Goal: Task Accomplishment & Management: Manage account settings

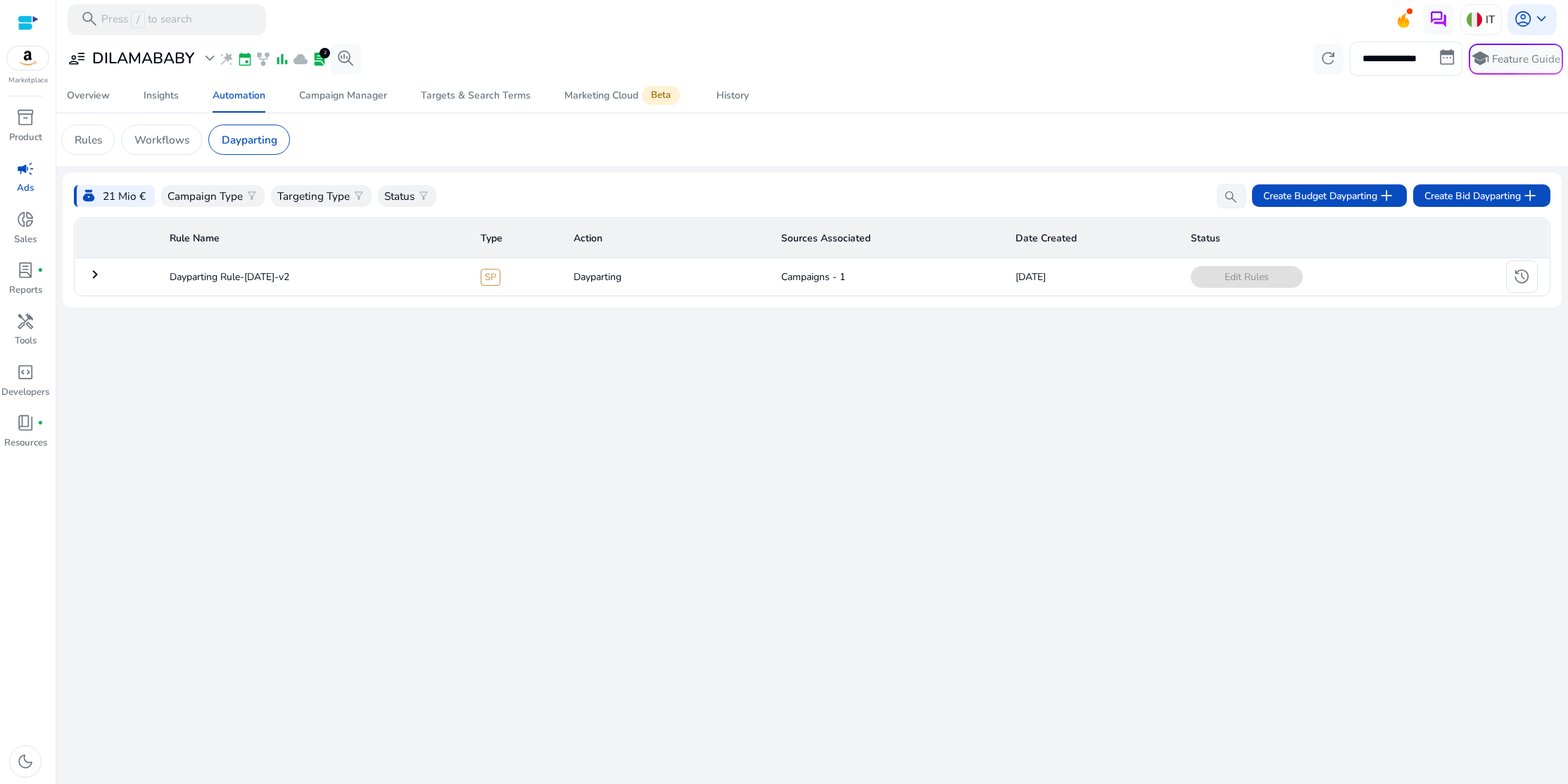
click at [1533, 534] on div "**********" at bounding box center [812, 411] width 1499 height 746
click at [73, 136] on div "Rules" at bounding box center [88, 139] width 53 height 30
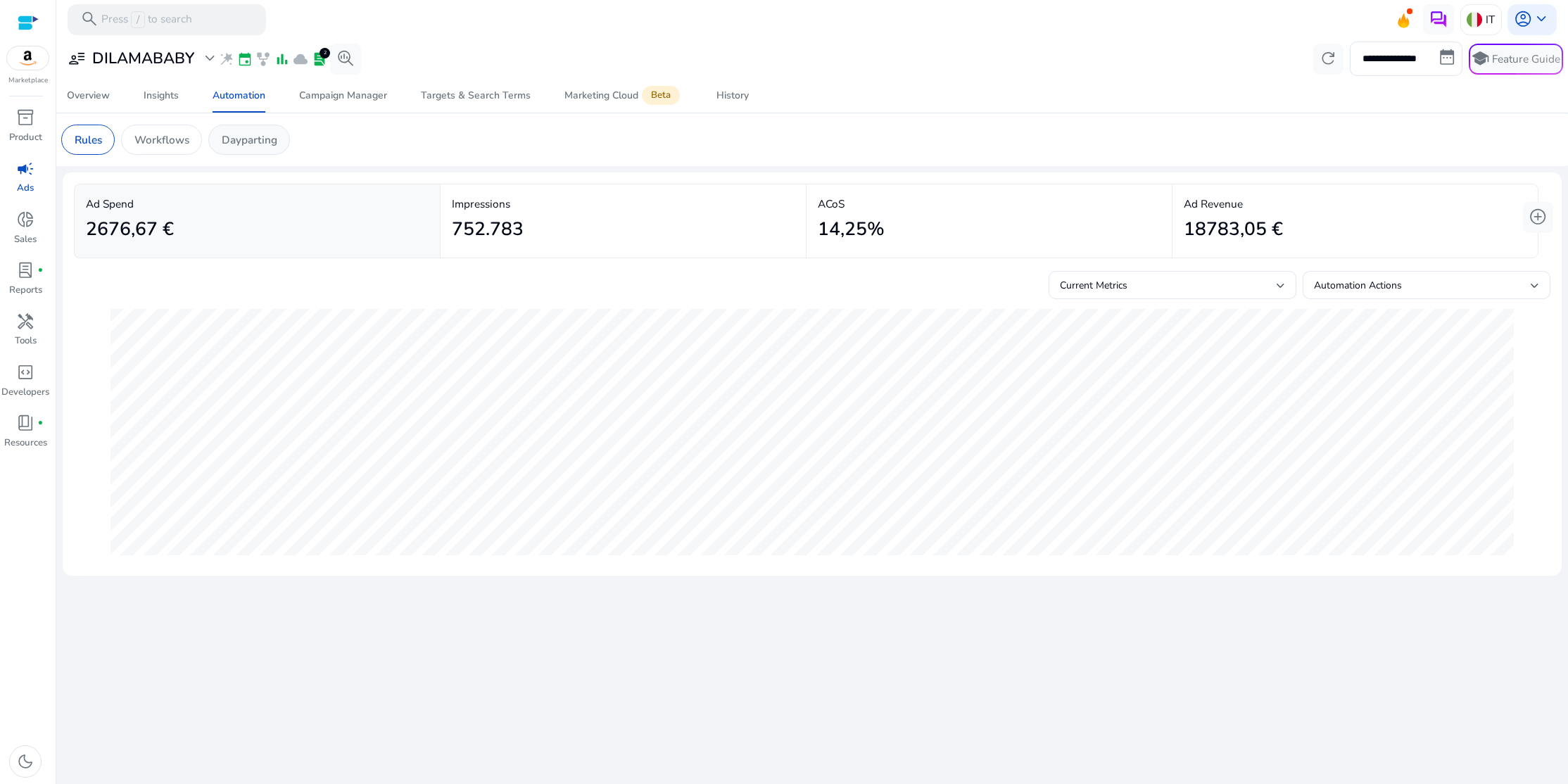
click at [245, 141] on p "Dayparting" at bounding box center [249, 140] width 56 height 16
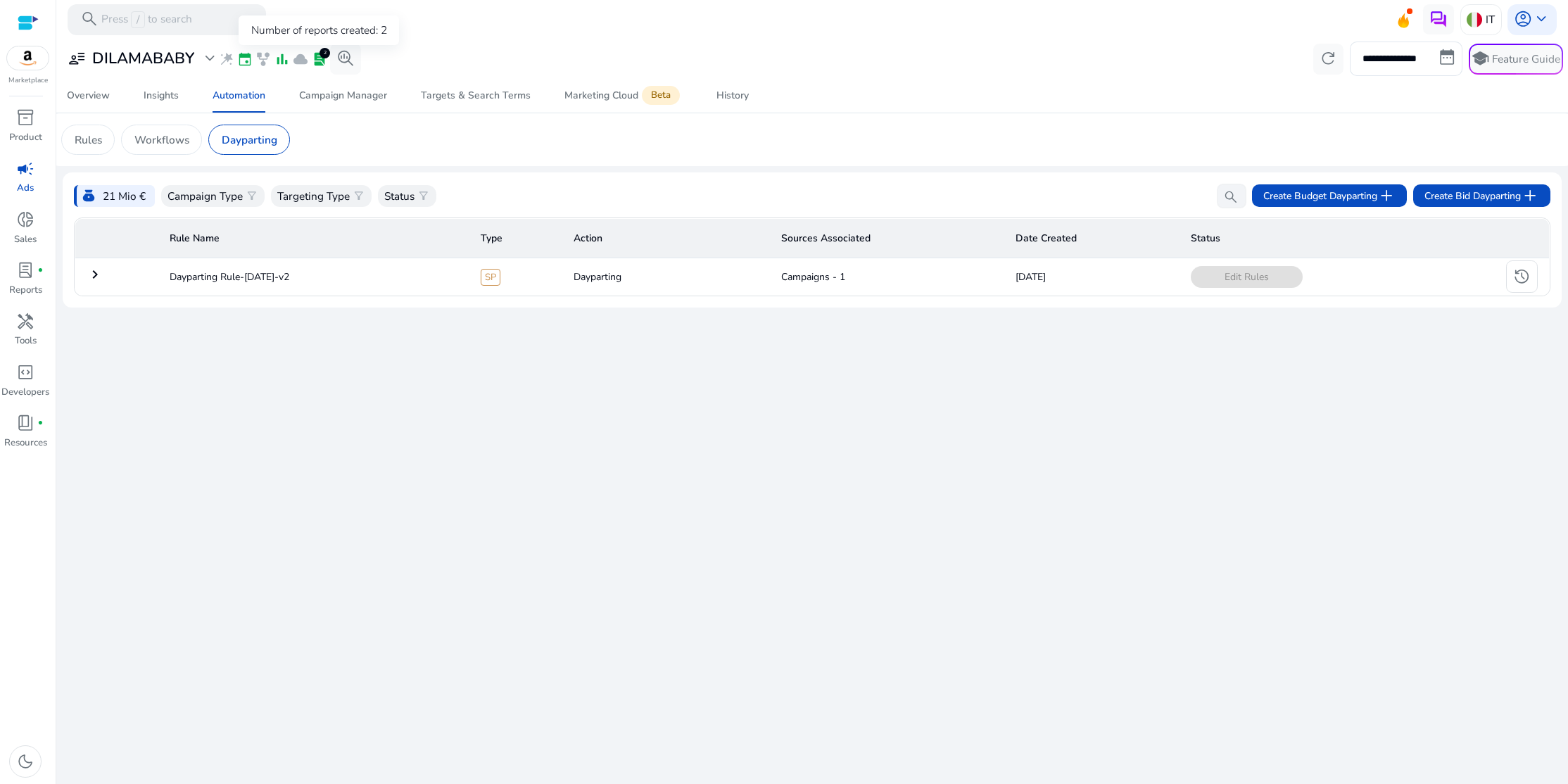
click at [318, 59] on span "lab_profile" at bounding box center [319, 58] width 16 height 16
click at [319, 57] on span "lab_profile" at bounding box center [319, 58] width 16 height 16
click at [249, 58] on span "event" at bounding box center [244, 58] width 16 height 16
click at [247, 59] on span "event" at bounding box center [244, 58] width 16 height 16
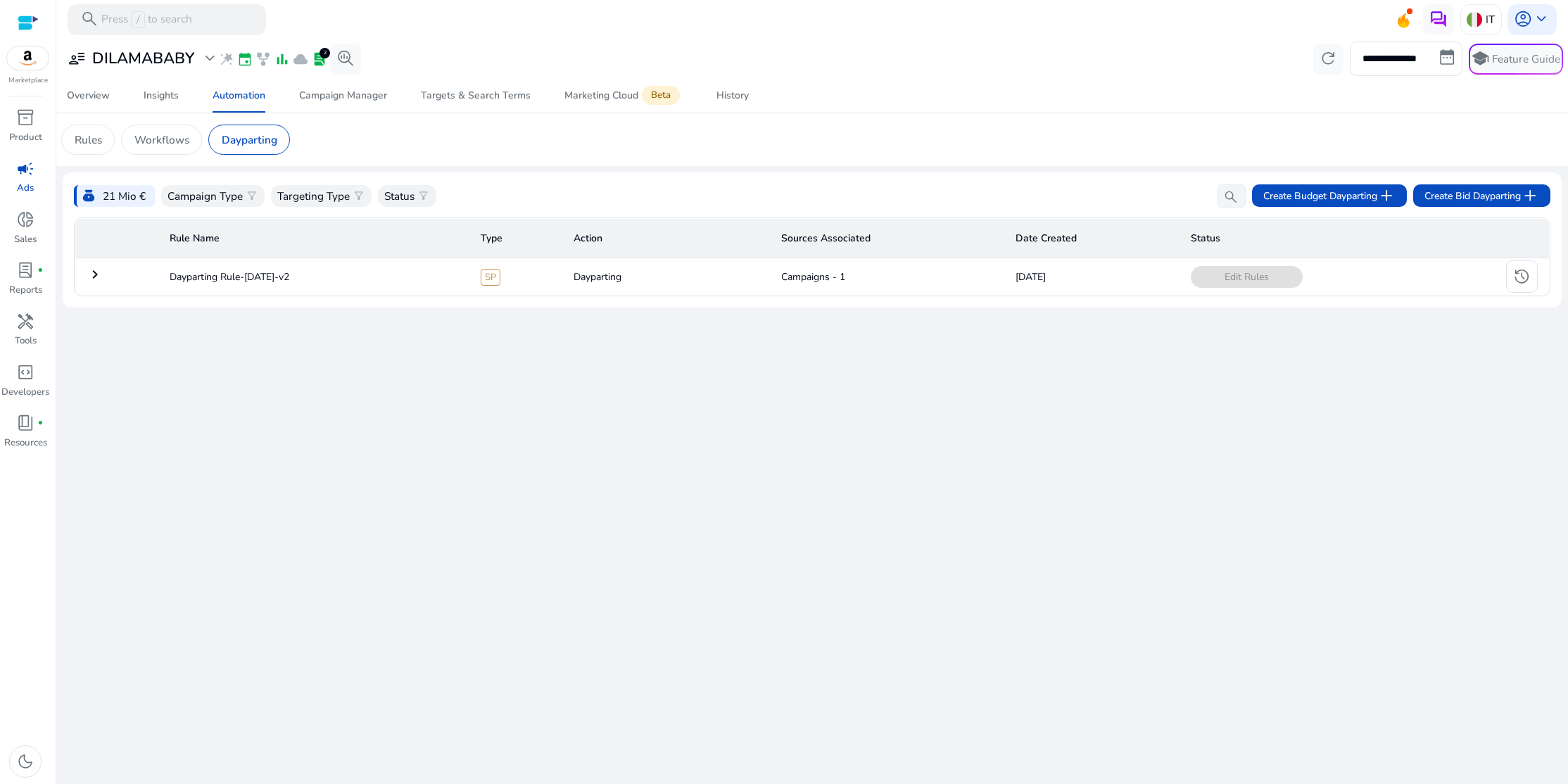
click at [25, 180] on div "campaign" at bounding box center [25, 168] width 43 height 24
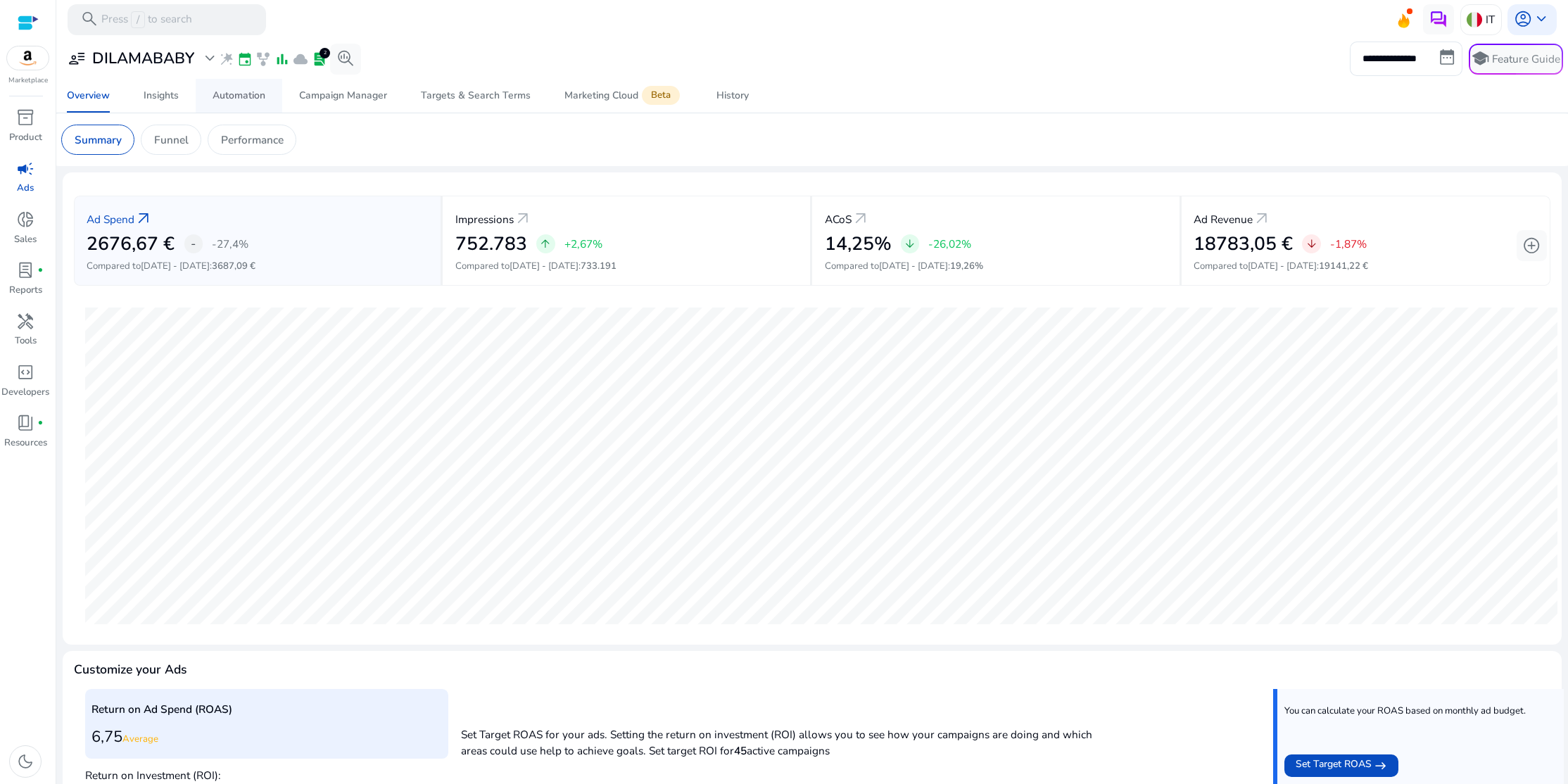
click at [250, 99] on div "Automation" at bounding box center [238, 96] width 53 height 10
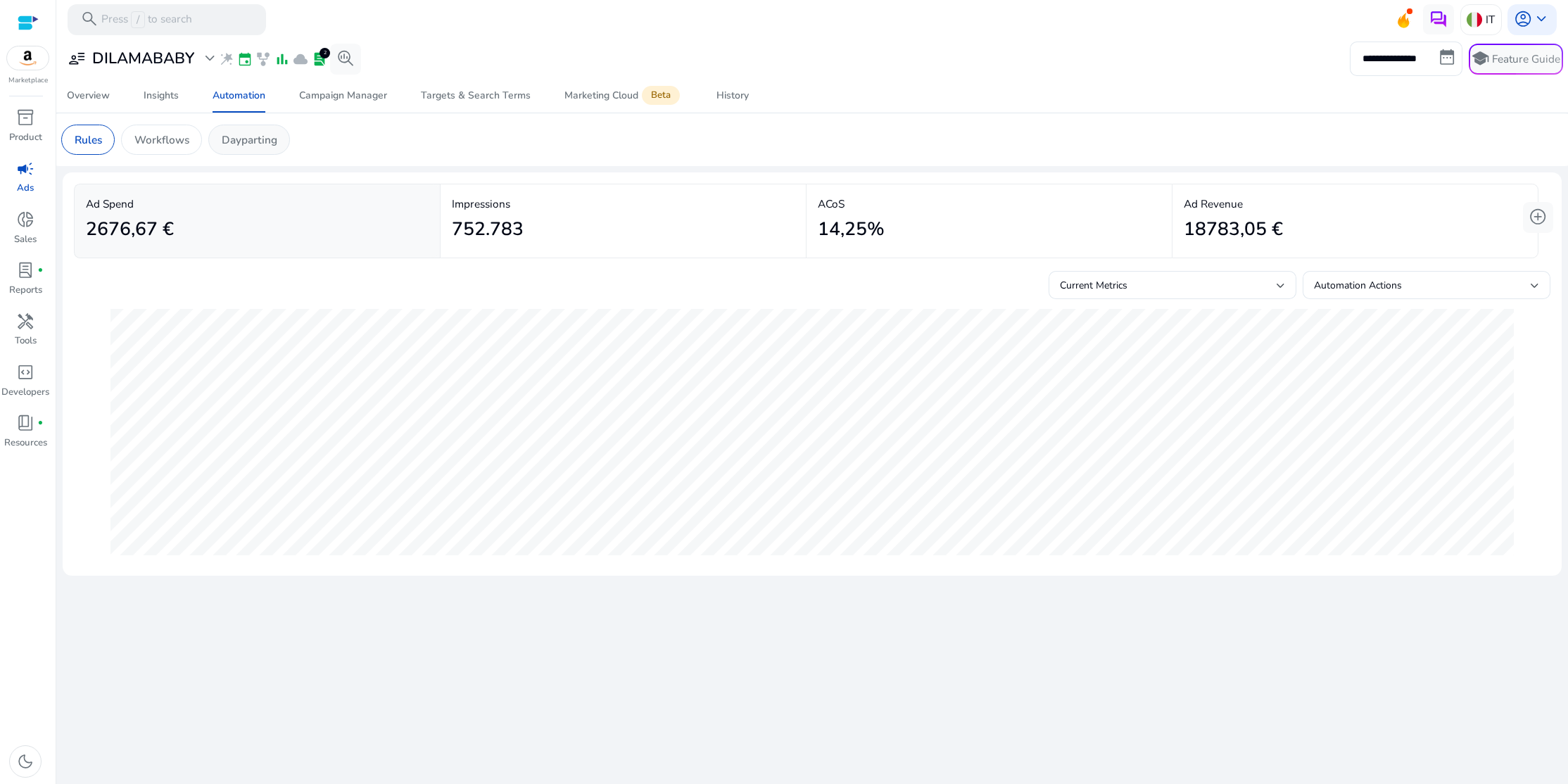
click at [279, 144] on div "Dayparting" at bounding box center [249, 139] width 81 height 30
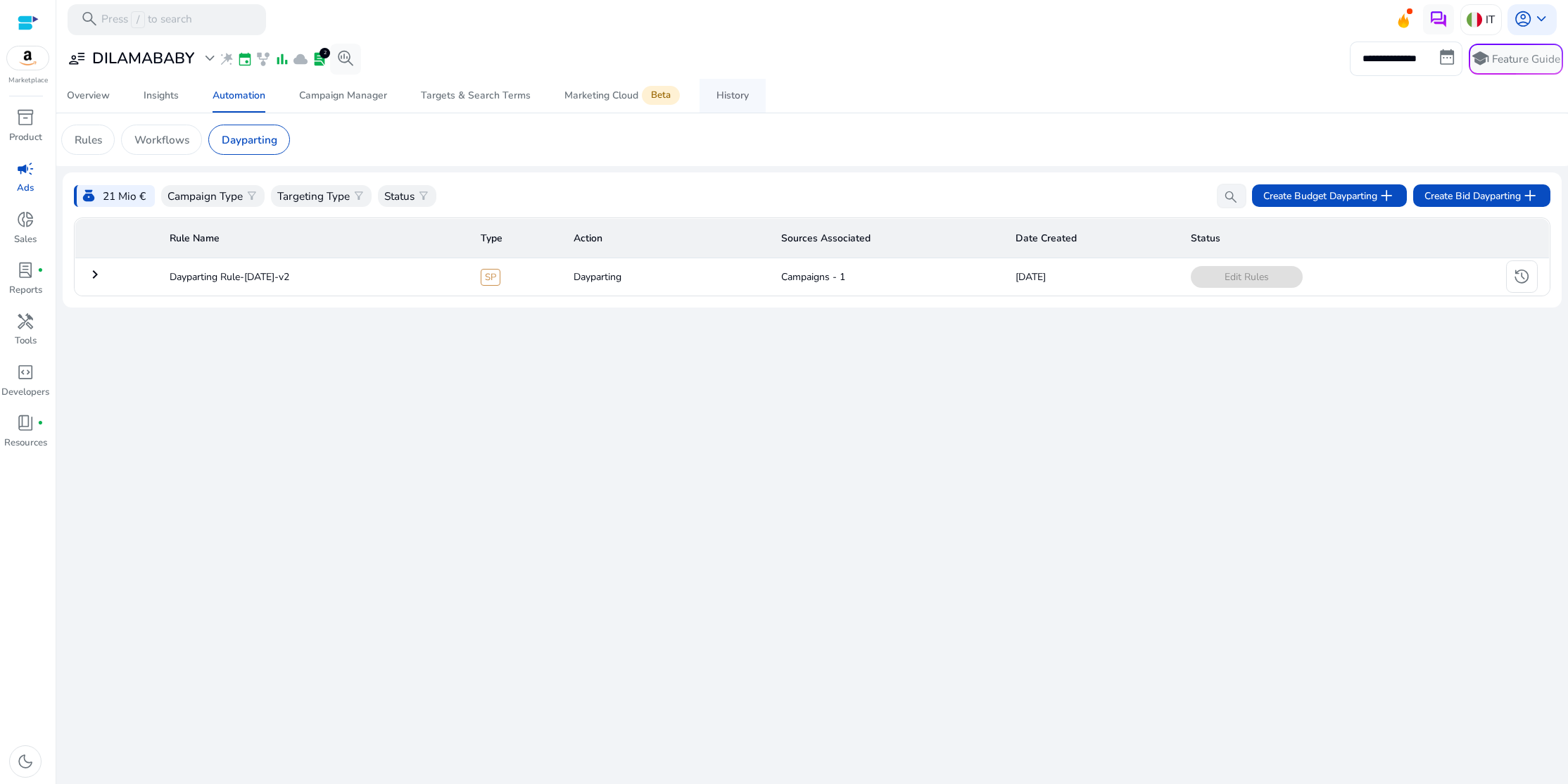
click at [746, 100] on div "History" at bounding box center [733, 96] width 33 height 10
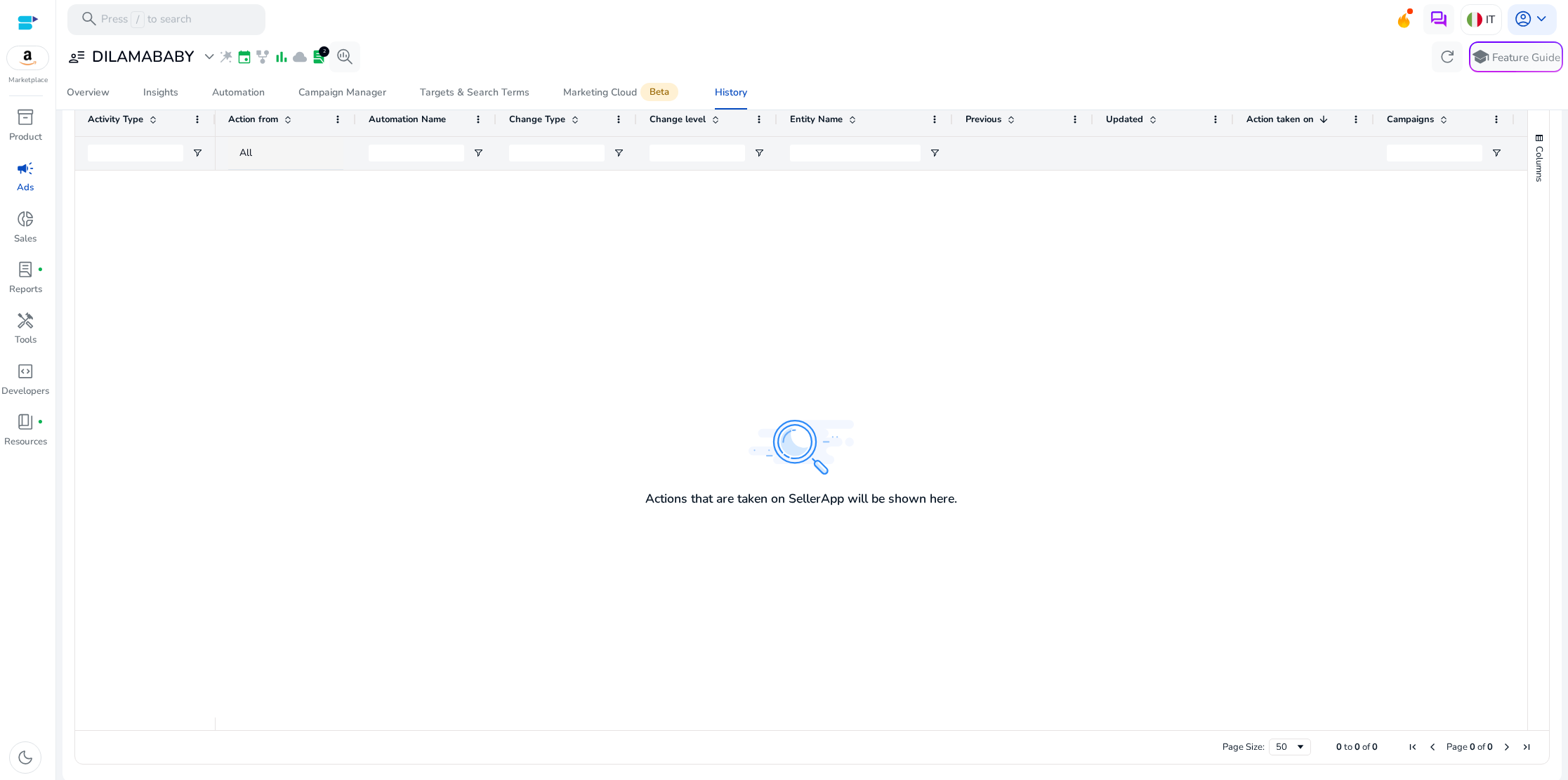
scroll to position [315, 0]
click at [323, 33] on div "Number of reports created: 2" at bounding box center [318, 29] width 160 height 30
click at [247, 58] on span "event" at bounding box center [244, 57] width 16 height 16
click at [103, 56] on h3 "DILAMABABY" at bounding box center [143, 57] width 102 height 18
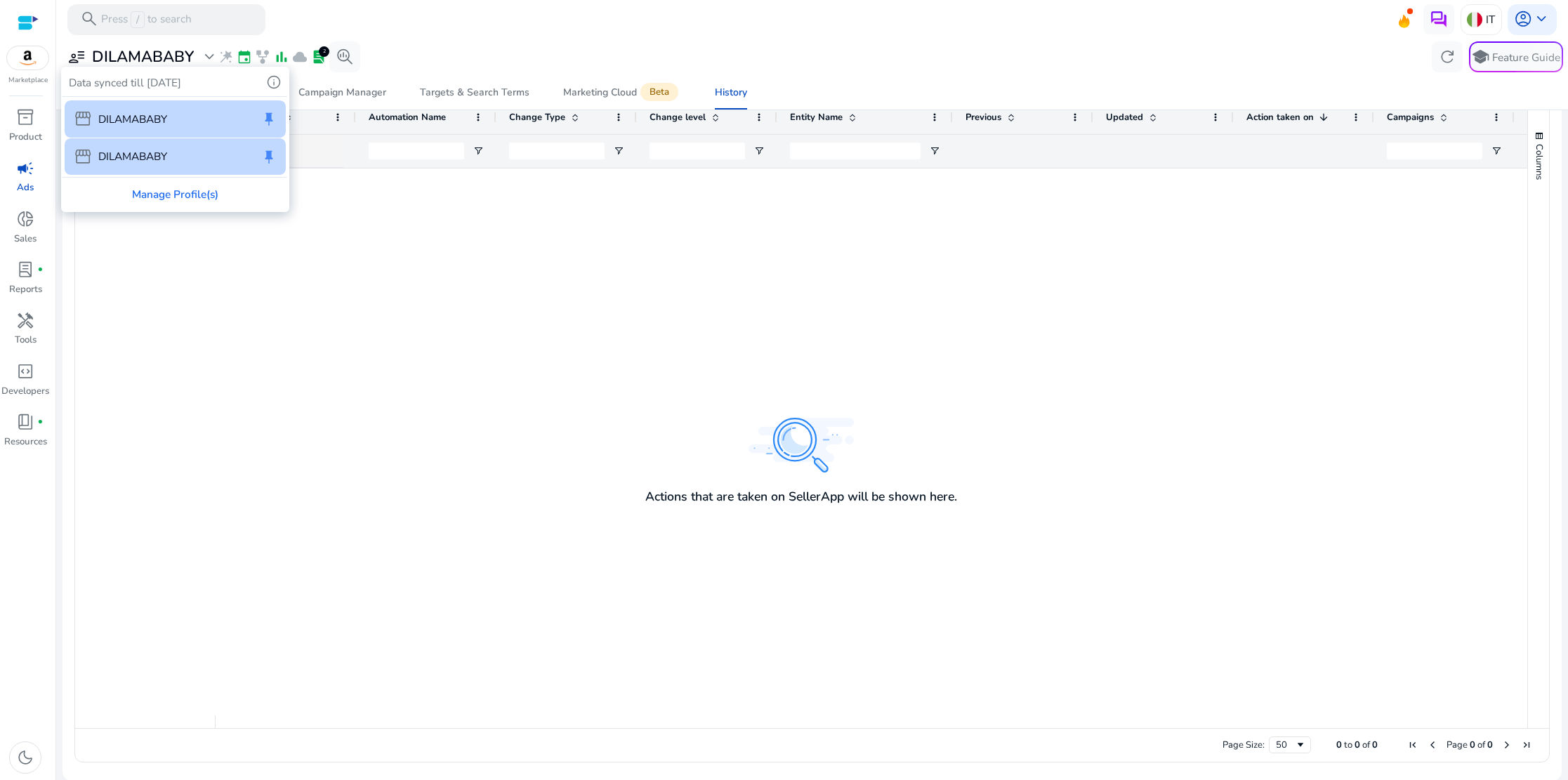
click at [103, 56] on div at bounding box center [784, 390] width 1568 height 780
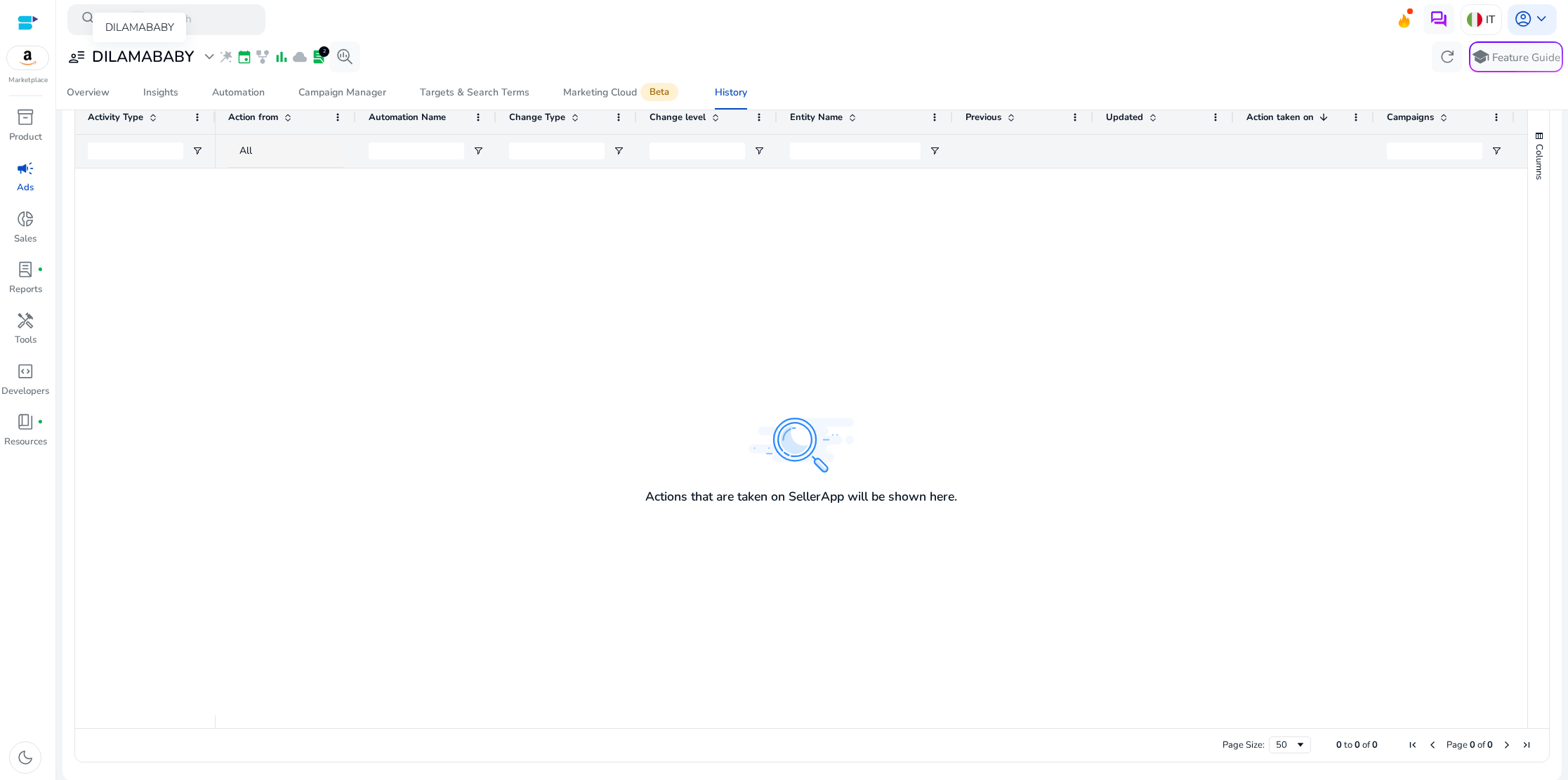
click at [120, 56] on h3 "DILAMABABY" at bounding box center [143, 57] width 102 height 18
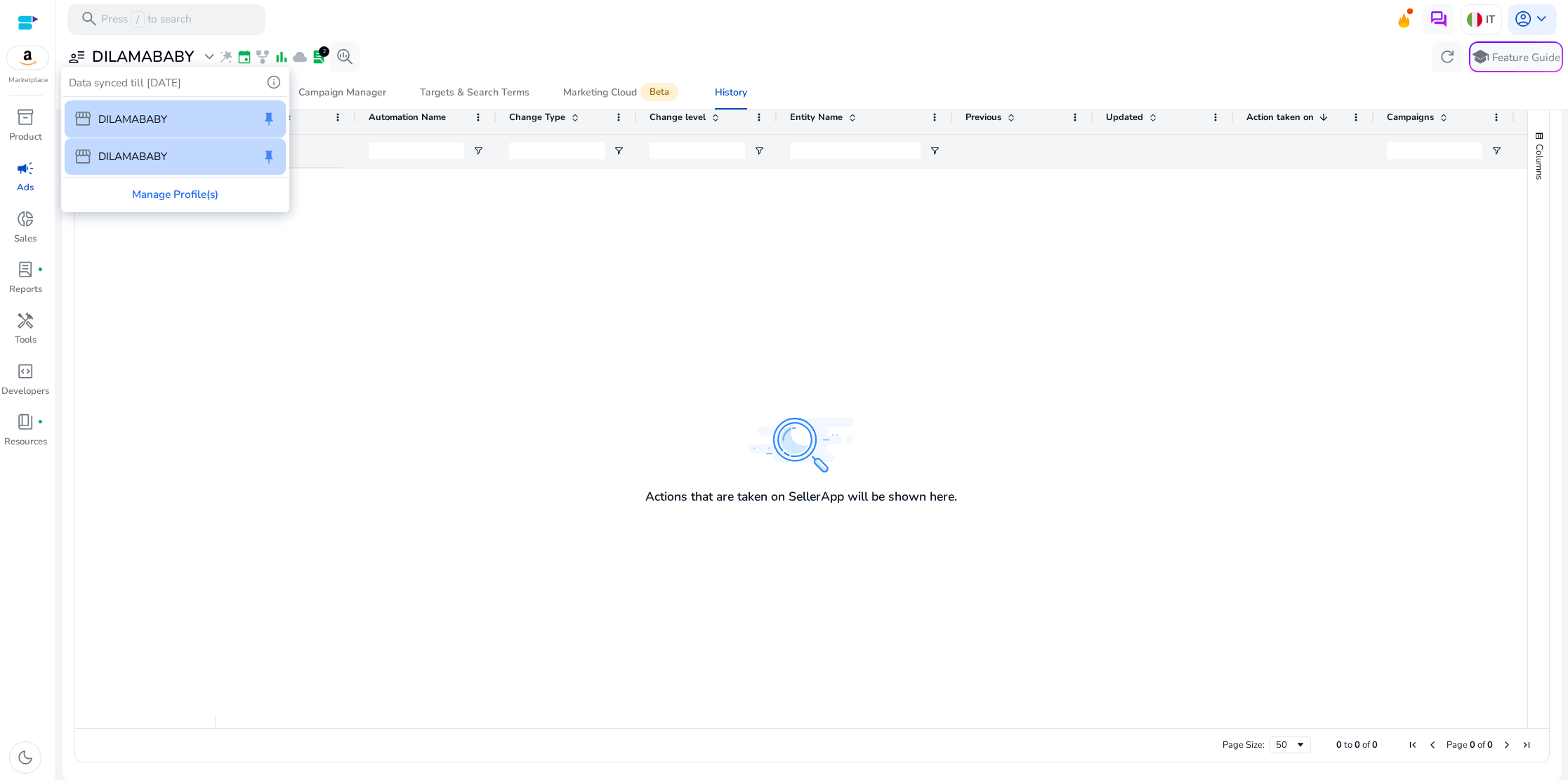
click at [137, 114] on p "DILAMABABY" at bounding box center [132, 119] width 69 height 16
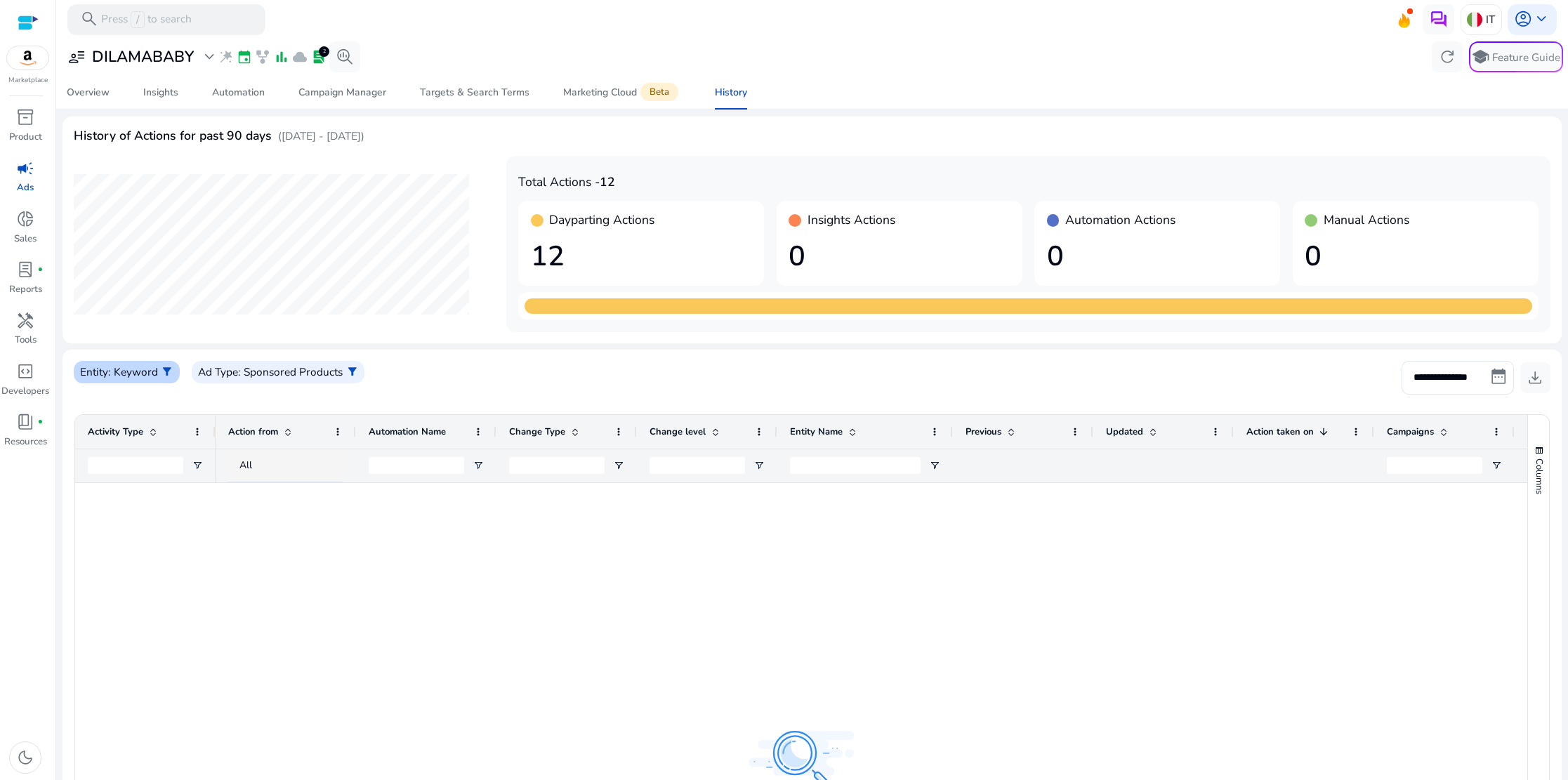
click at [164, 377] on span "filter_alt" at bounding box center [167, 372] width 13 height 13
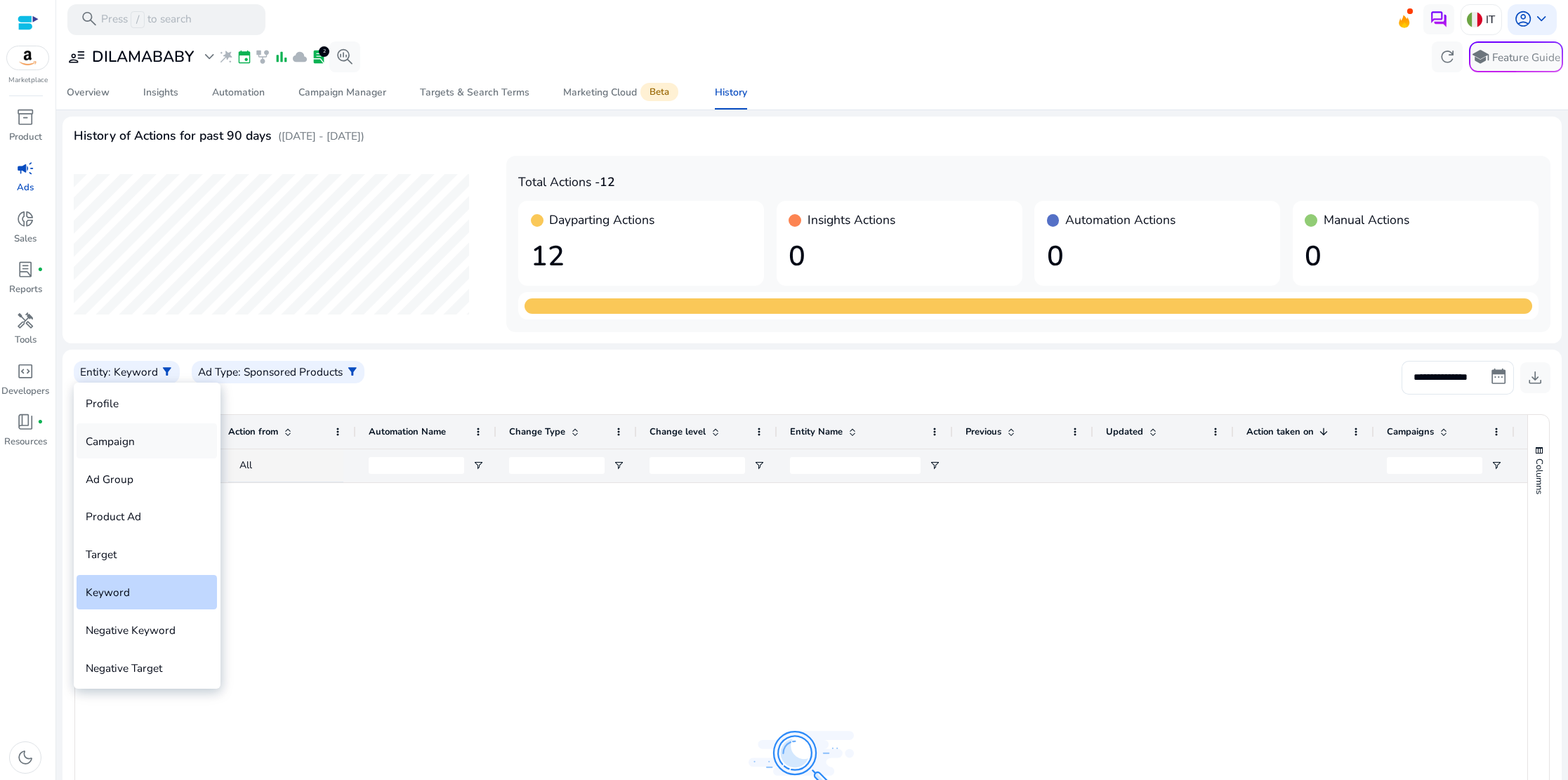
click at [127, 439] on div "Campaign" at bounding box center [147, 440] width 140 height 35
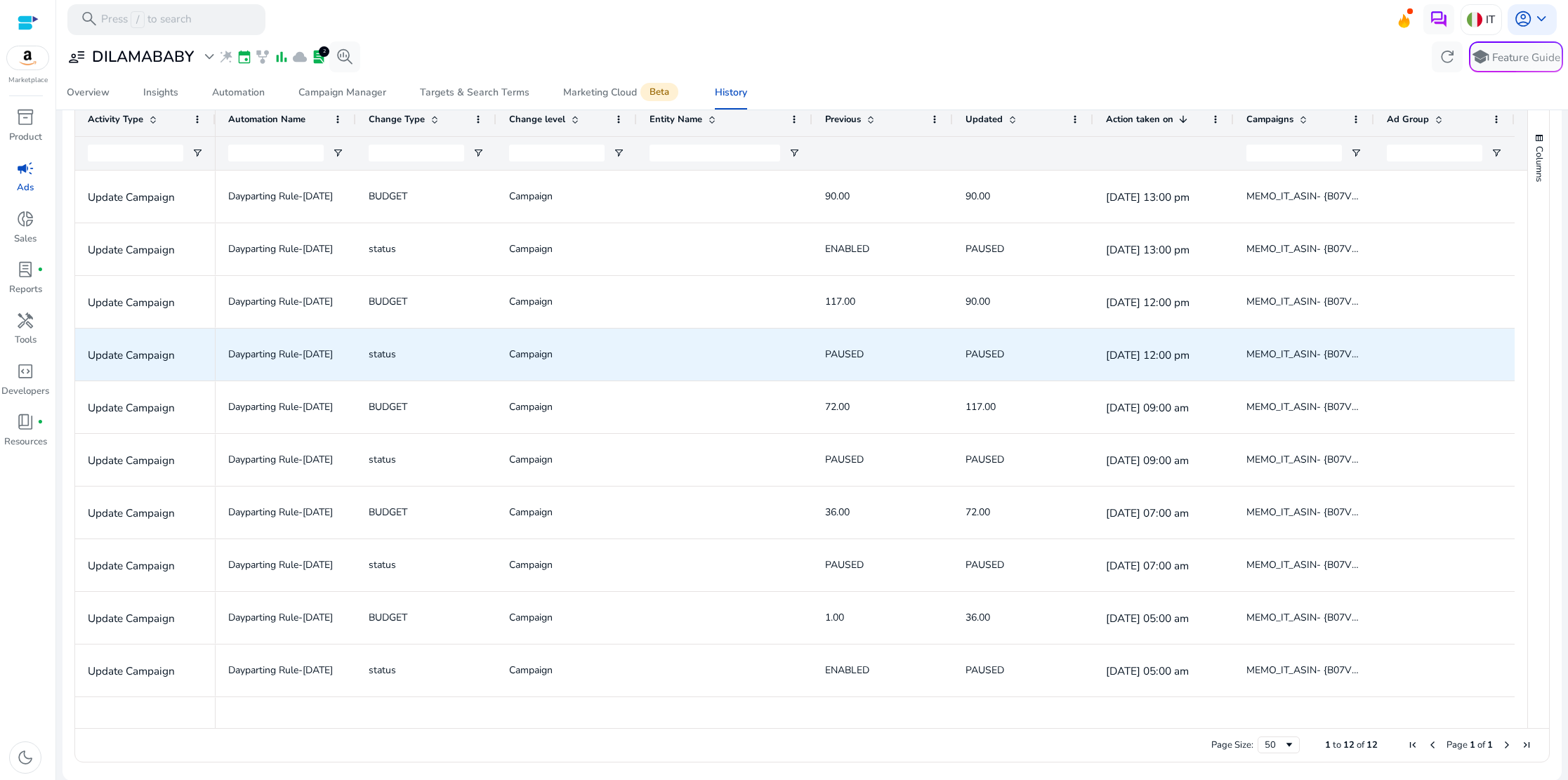
scroll to position [0, 117]
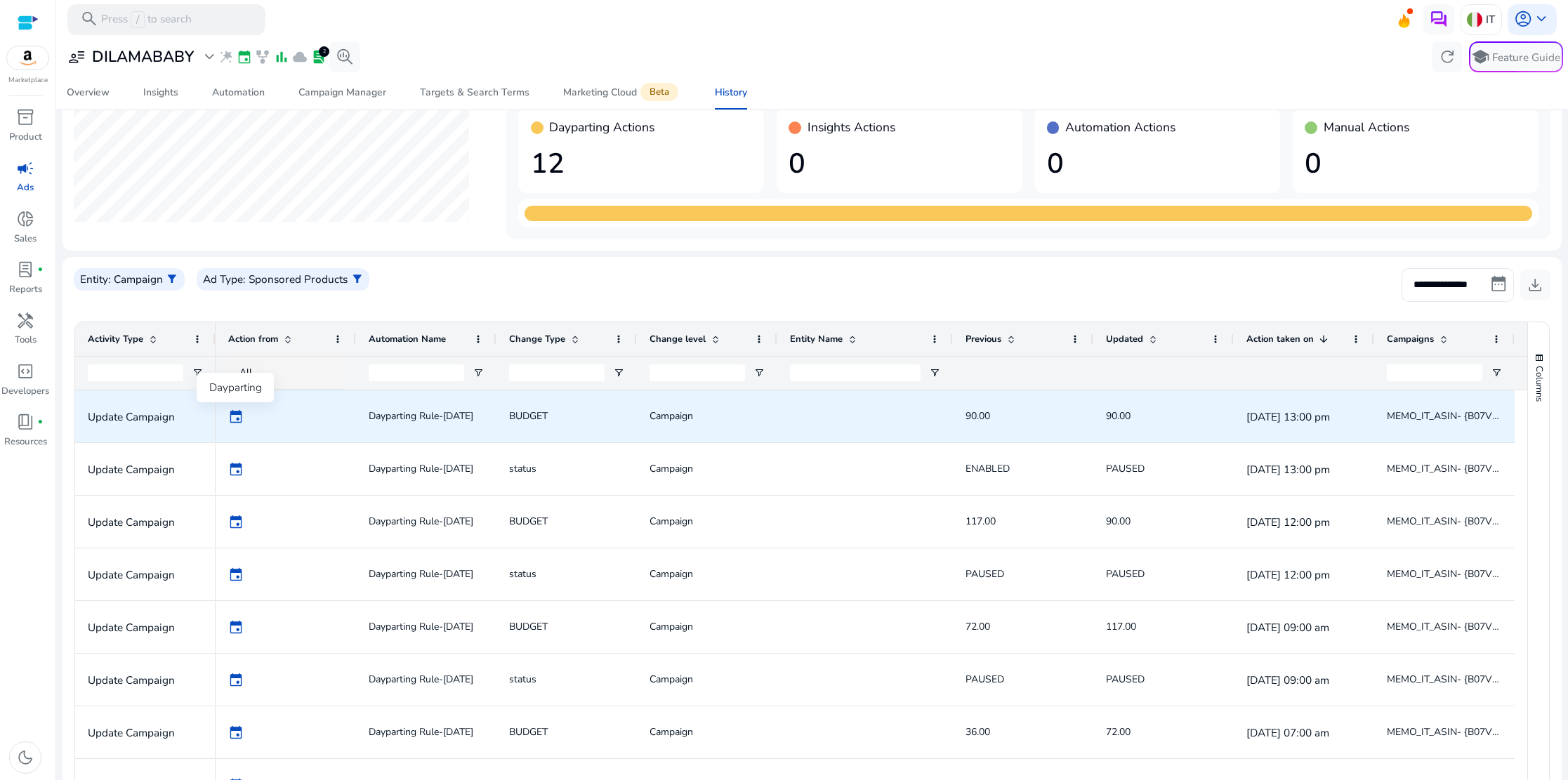
click at [236, 420] on span "event" at bounding box center [236, 416] width 16 height 16
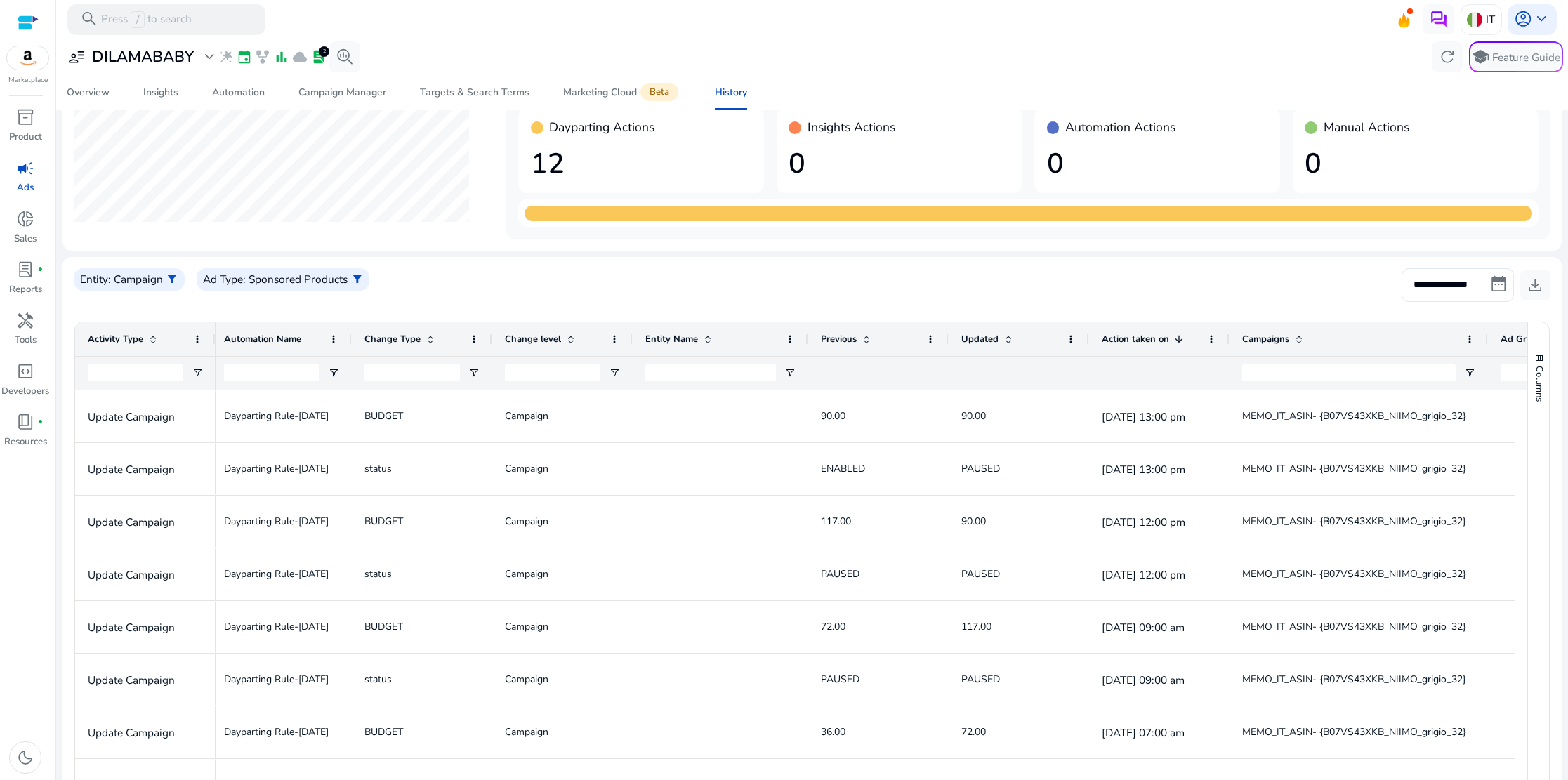
drag, startPoint x: 1367, startPoint y: 339, endPoint x: 1485, endPoint y: 343, distance: 118.1
click at [1485, 343] on div at bounding box center [1487, 339] width 6 height 34
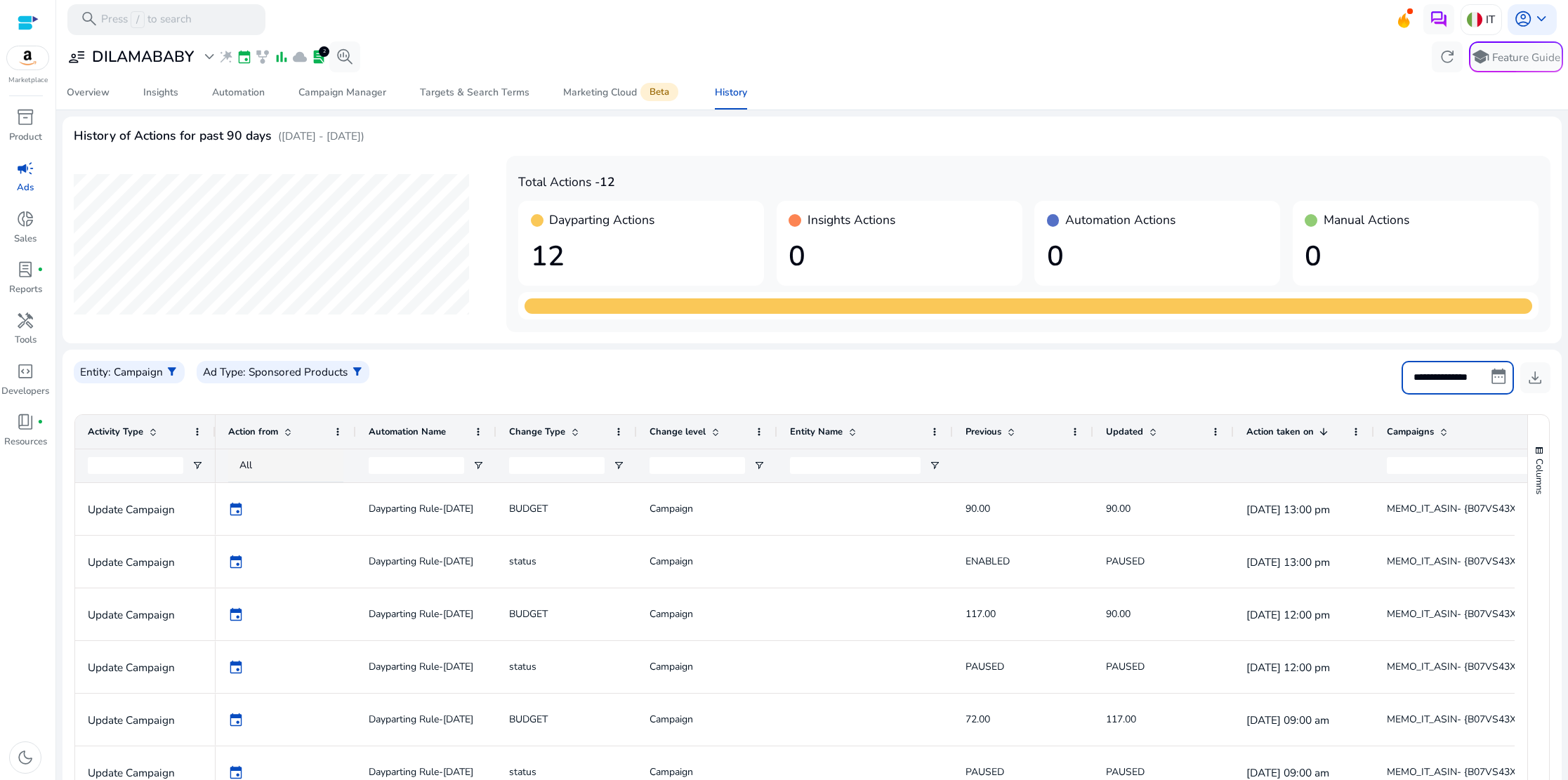
click at [1494, 383] on input "**********" at bounding box center [1458, 378] width 112 height 34
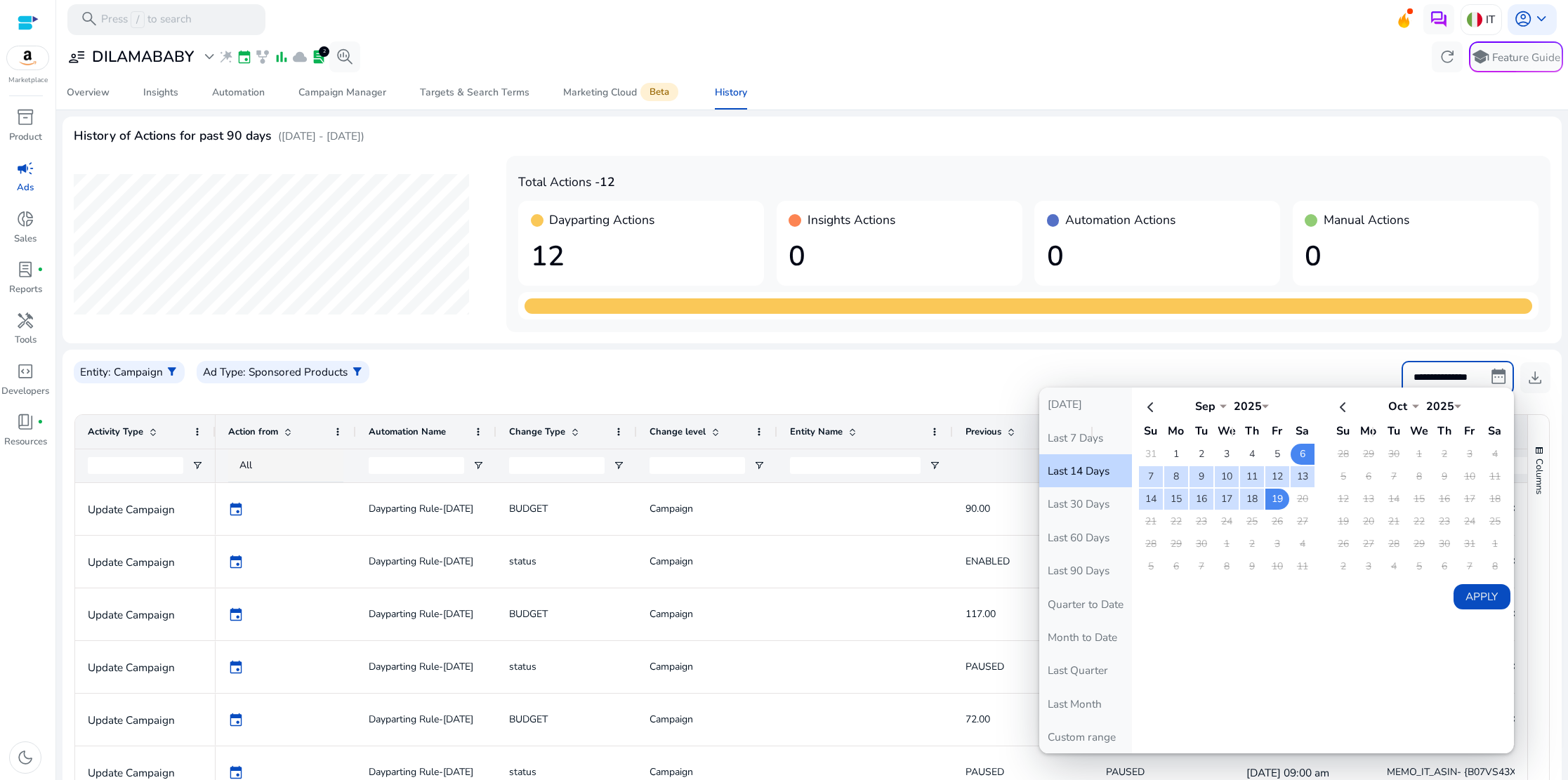
click at [1494, 383] on input "**********" at bounding box center [1458, 378] width 112 height 34
click at [1493, 374] on input "**********" at bounding box center [1458, 378] width 112 height 34
click at [1324, 346] on div "**********" at bounding box center [812, 605] width 1499 height 977
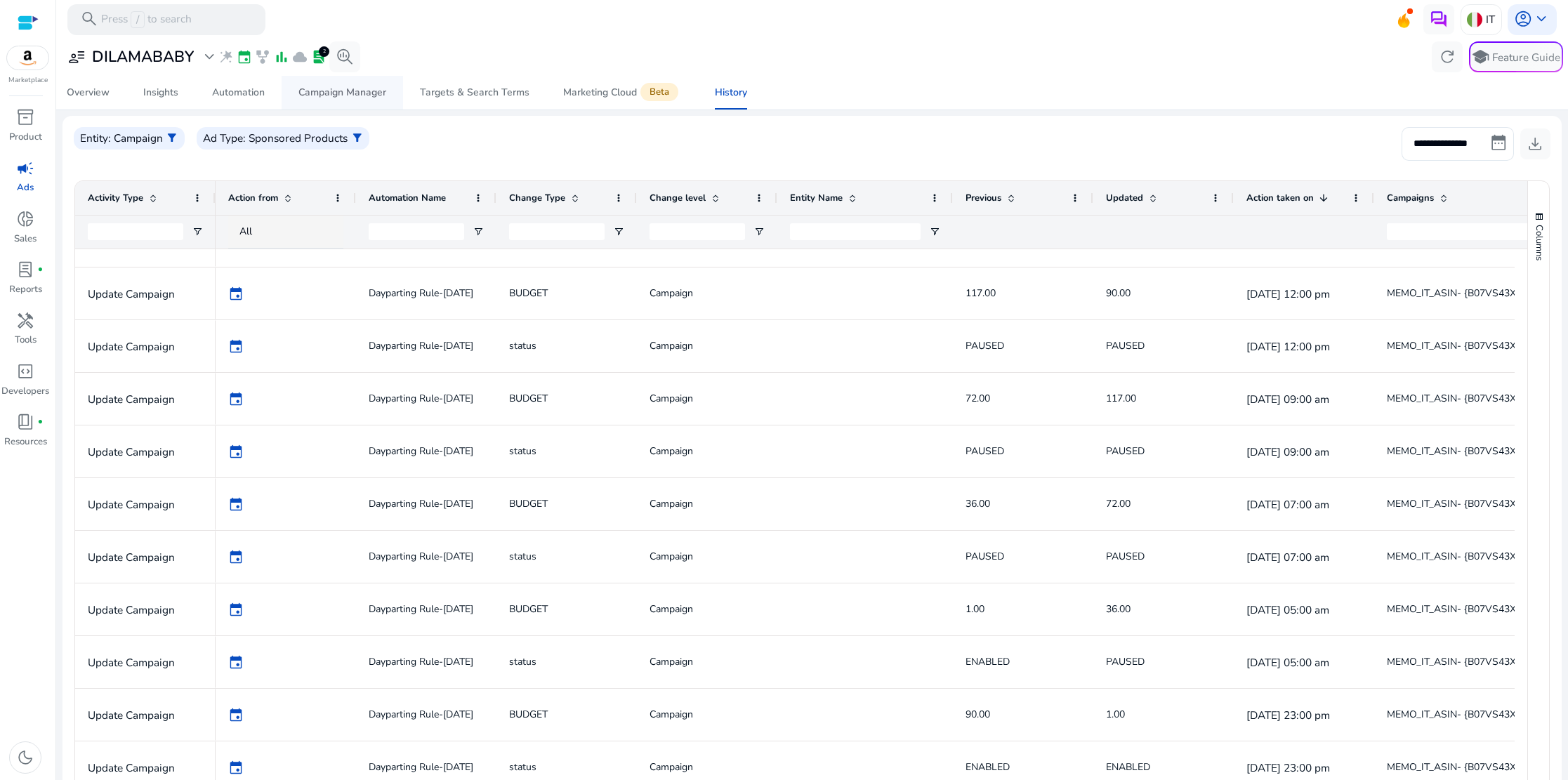
click at [355, 89] on div "Campaign Manager" at bounding box center [342, 92] width 88 height 10
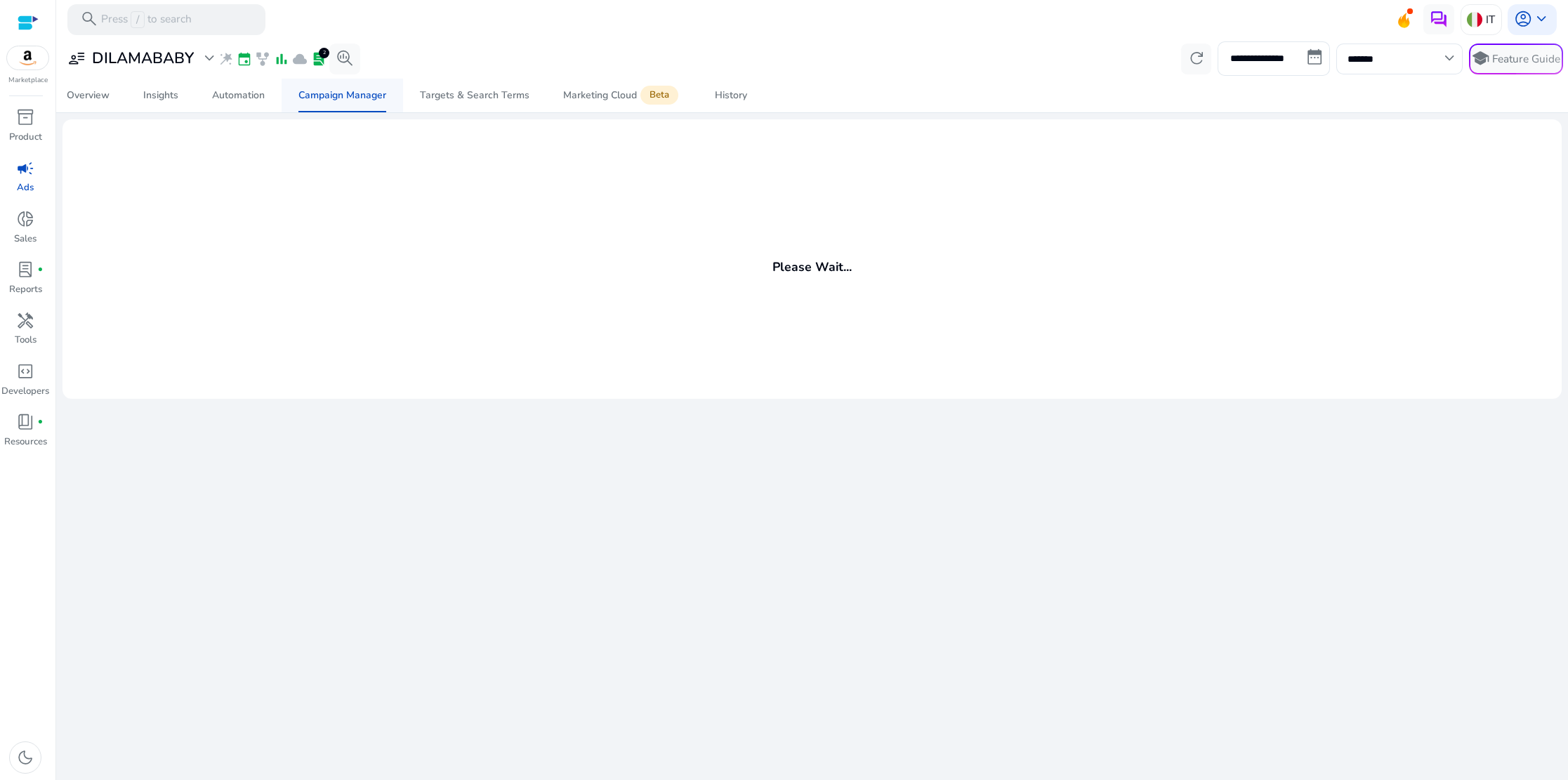
click at [359, 106] on span "Campaign Manager" at bounding box center [342, 95] width 88 height 34
click at [251, 93] on div "Automation" at bounding box center [238, 95] width 52 height 10
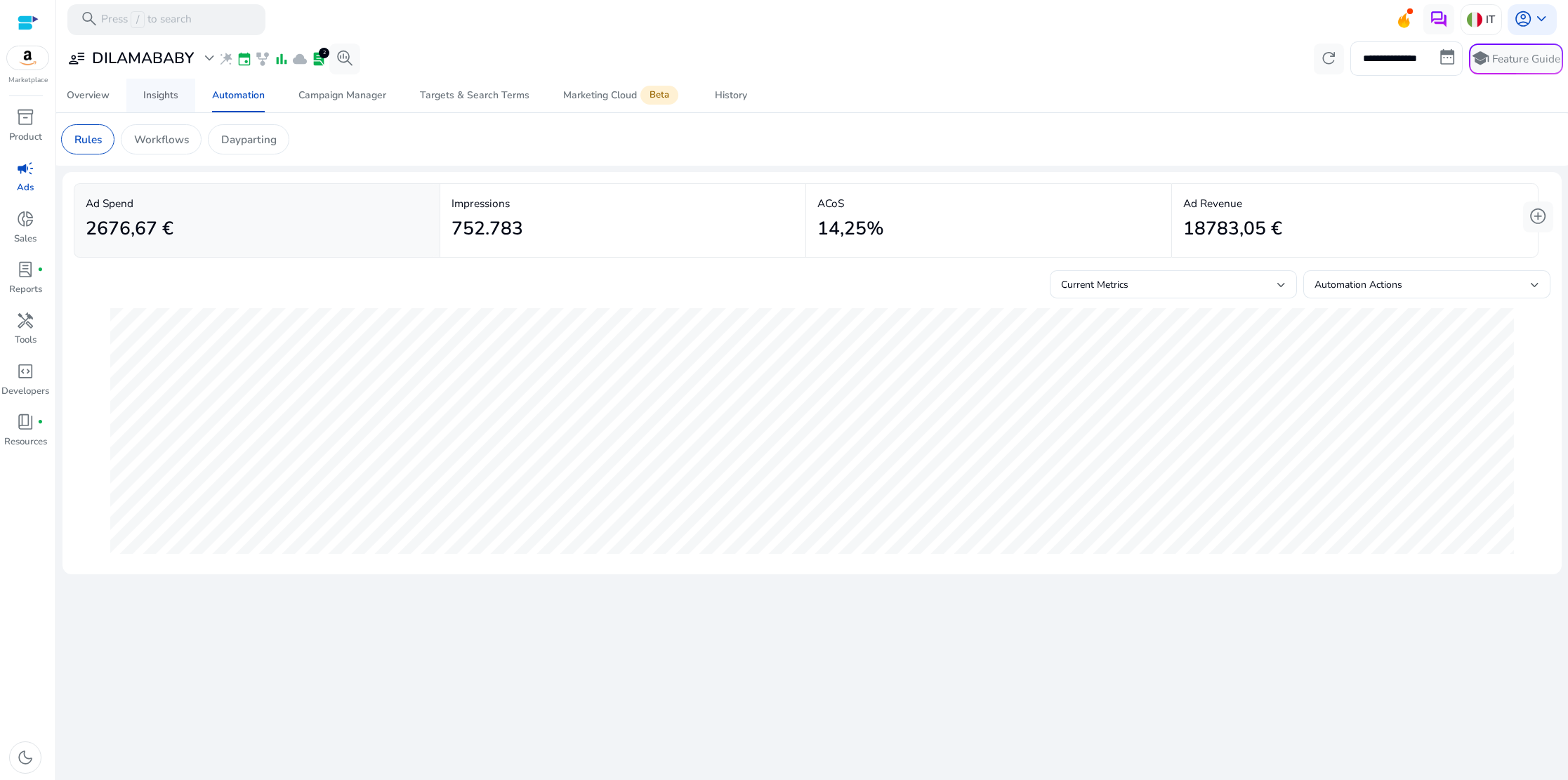
click at [176, 100] on div "Insights" at bounding box center [161, 95] width 35 height 10
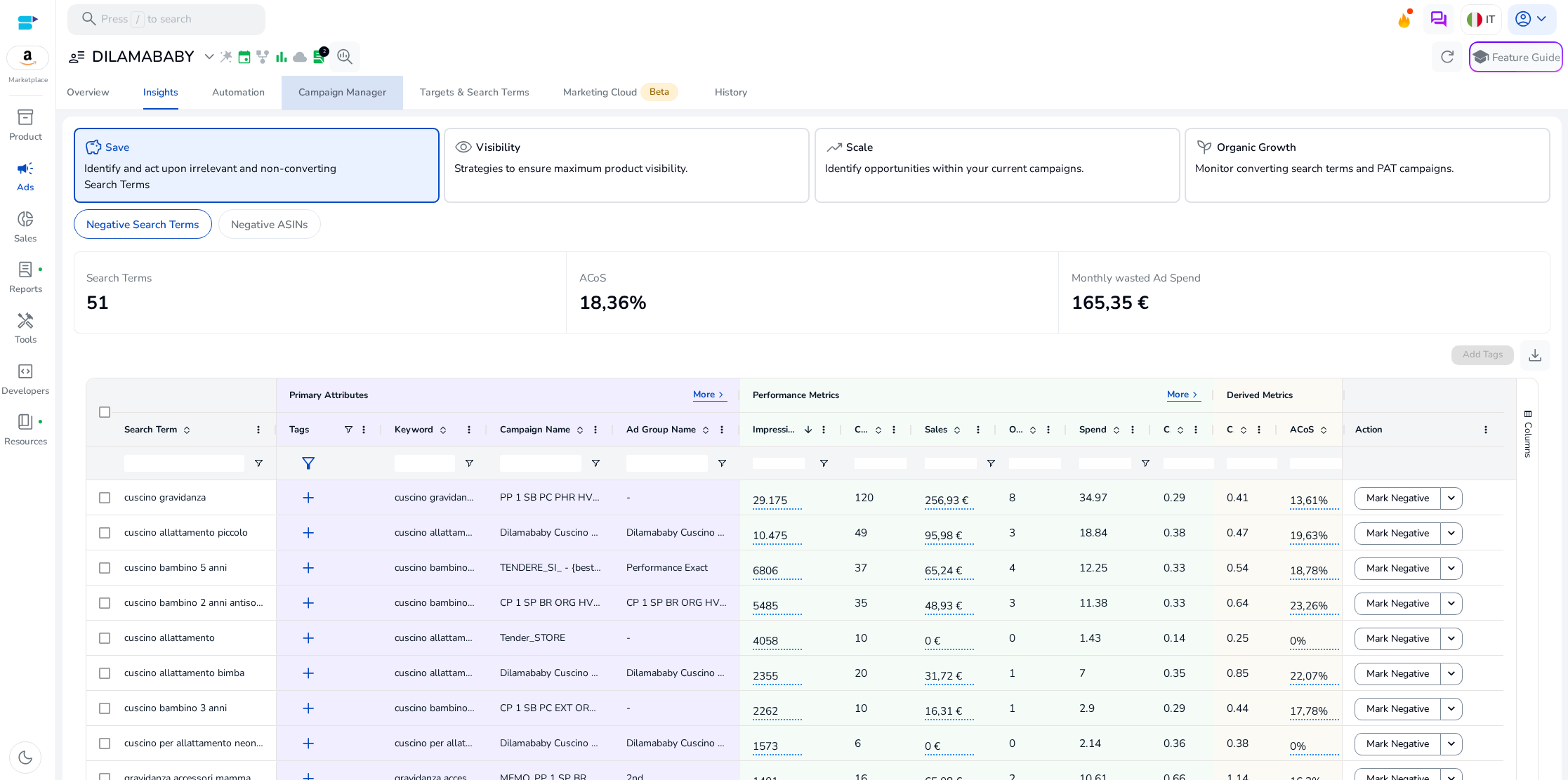
click at [322, 93] on div "Campaign Manager" at bounding box center [342, 92] width 88 height 10
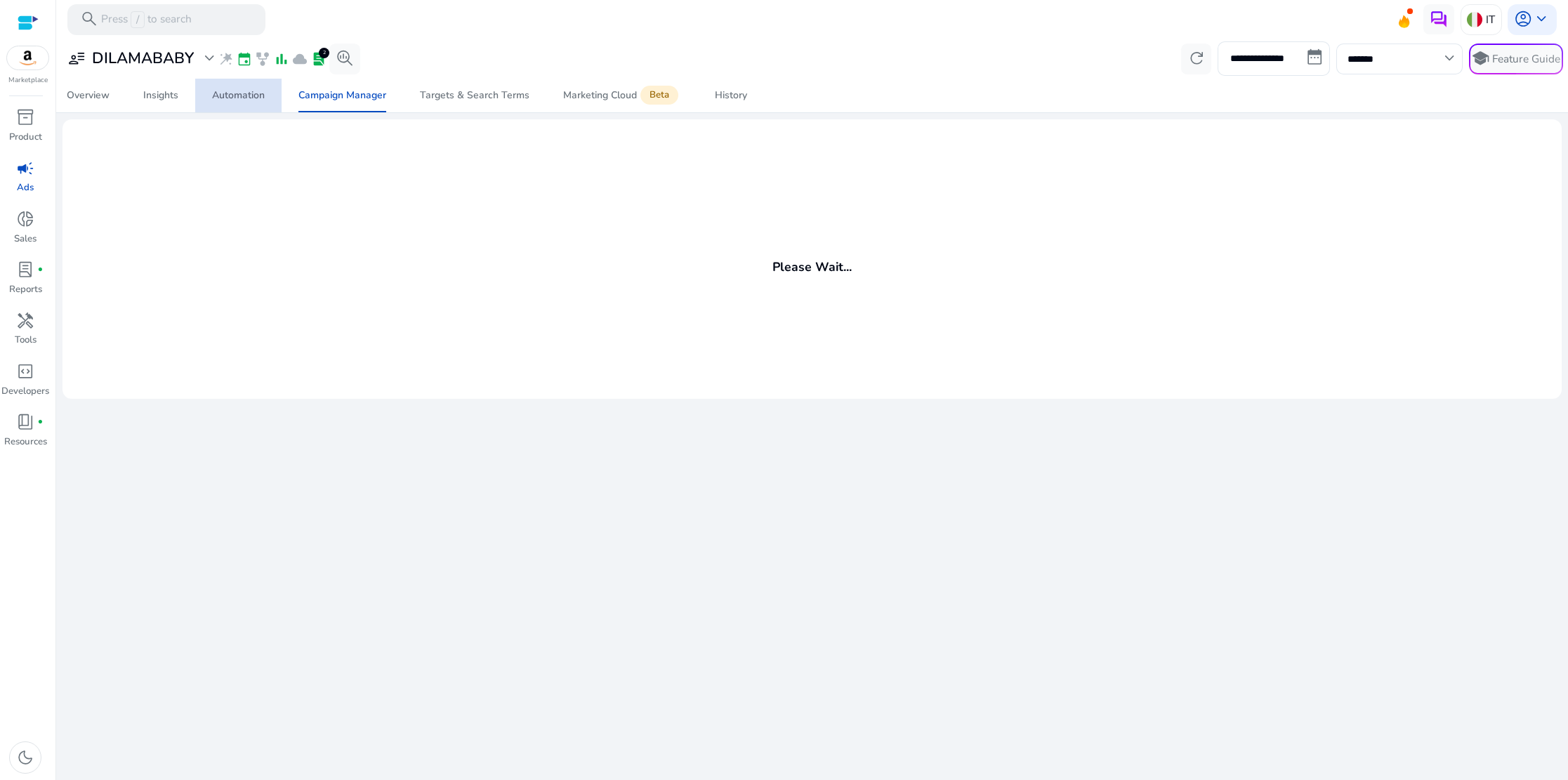
click at [259, 98] on div "Automation" at bounding box center [238, 95] width 52 height 10
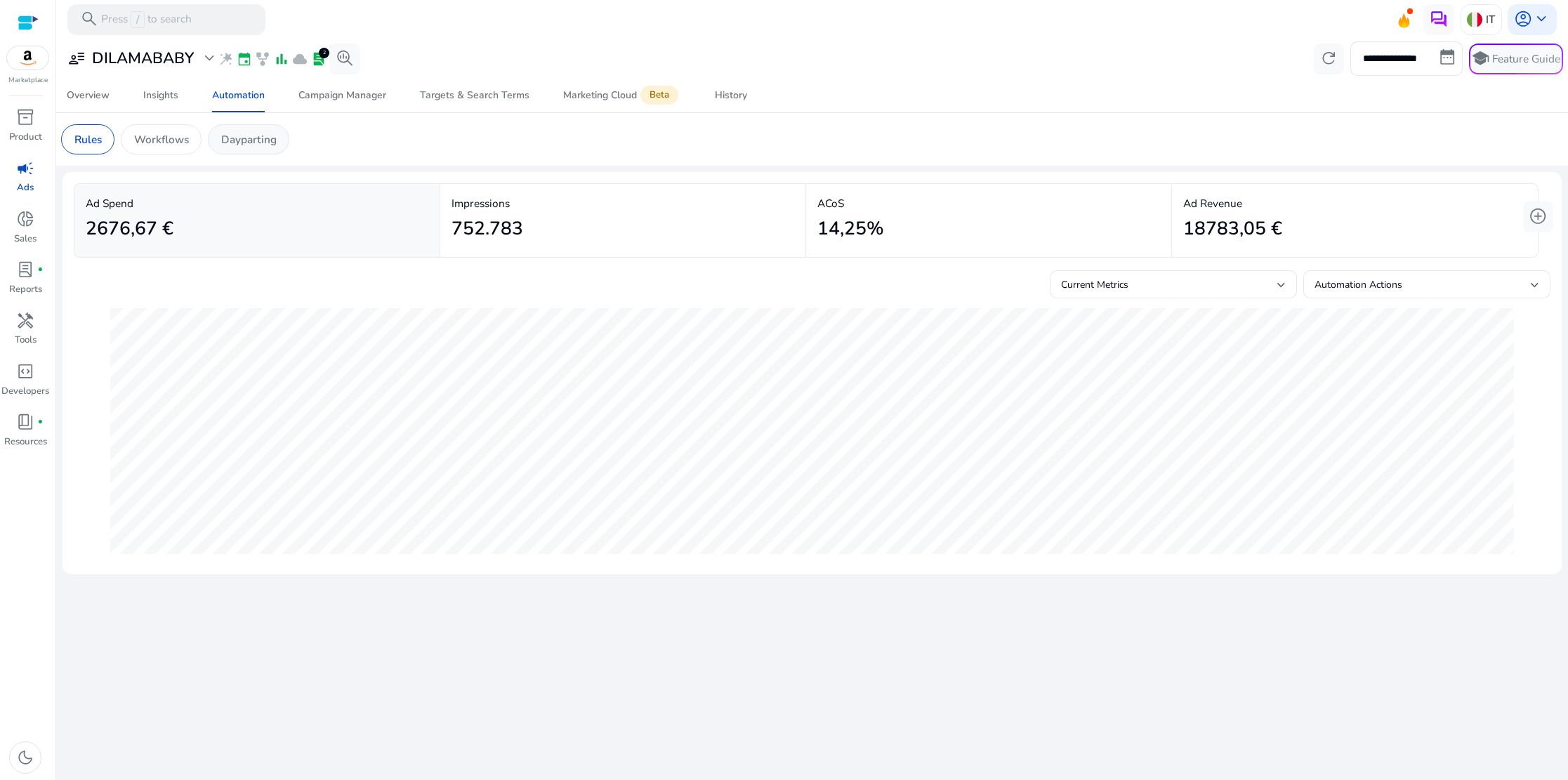
click at [253, 143] on p "Dayparting" at bounding box center [249, 140] width 55 height 16
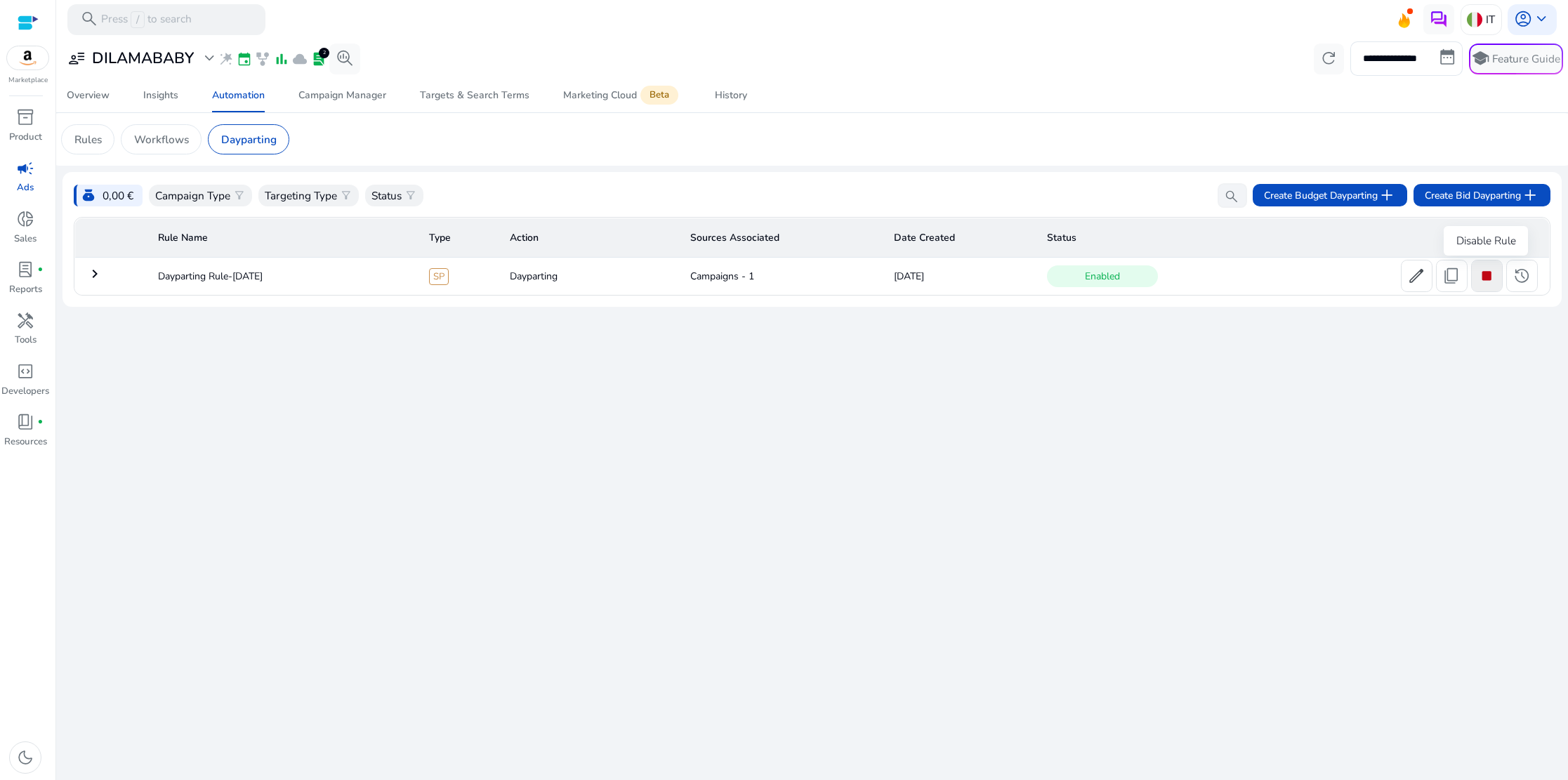
click at [1487, 276] on span "stop" at bounding box center [1487, 276] width 18 height 18
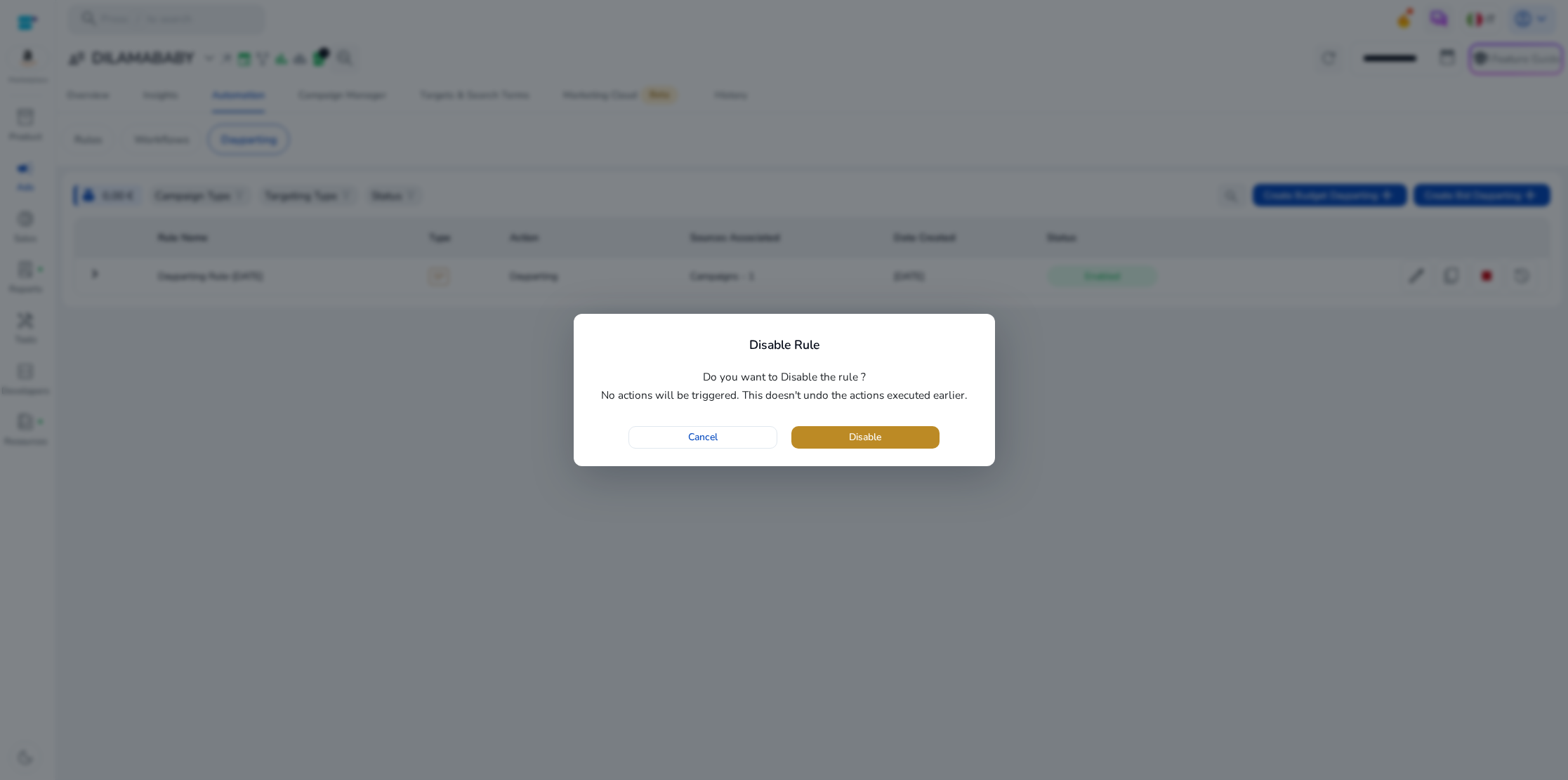
click at [855, 442] on span "Disable" at bounding box center [866, 437] width 32 height 15
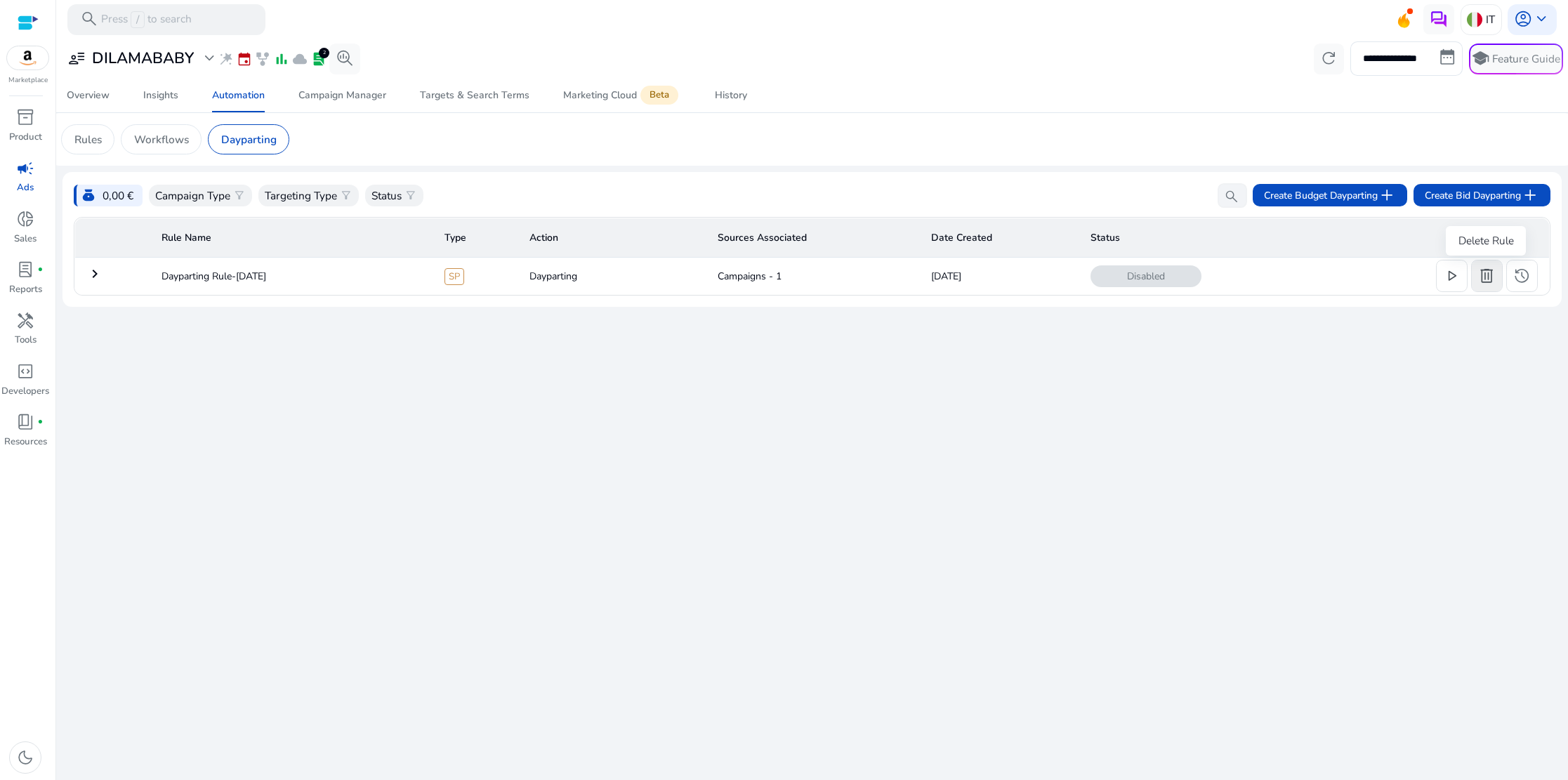
click at [1485, 278] on span "delete" at bounding box center [1487, 276] width 18 height 18
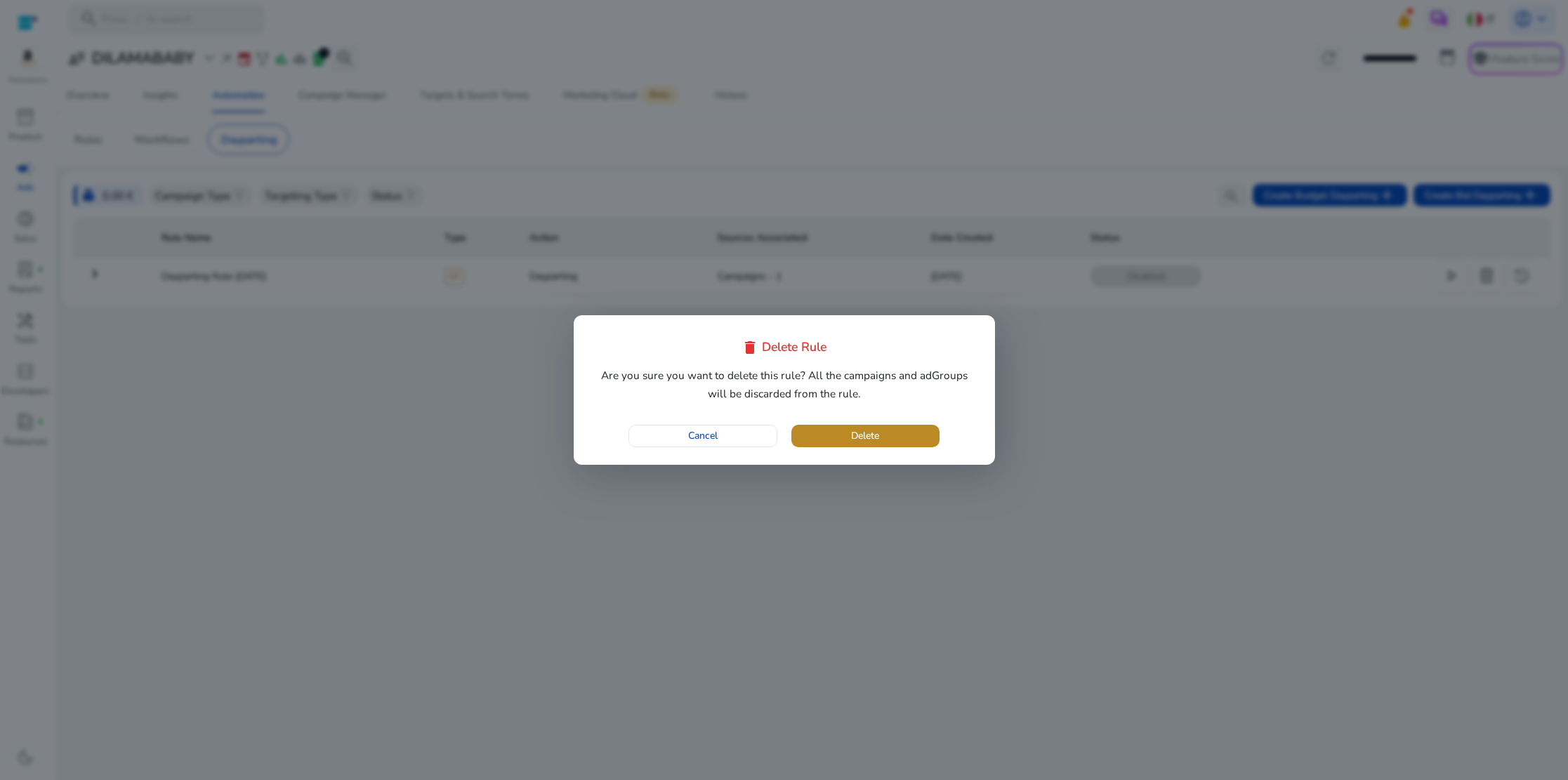
click at [863, 436] on span "Delete" at bounding box center [865, 436] width 28 height 15
